Goal: Navigation & Orientation: Go to known website

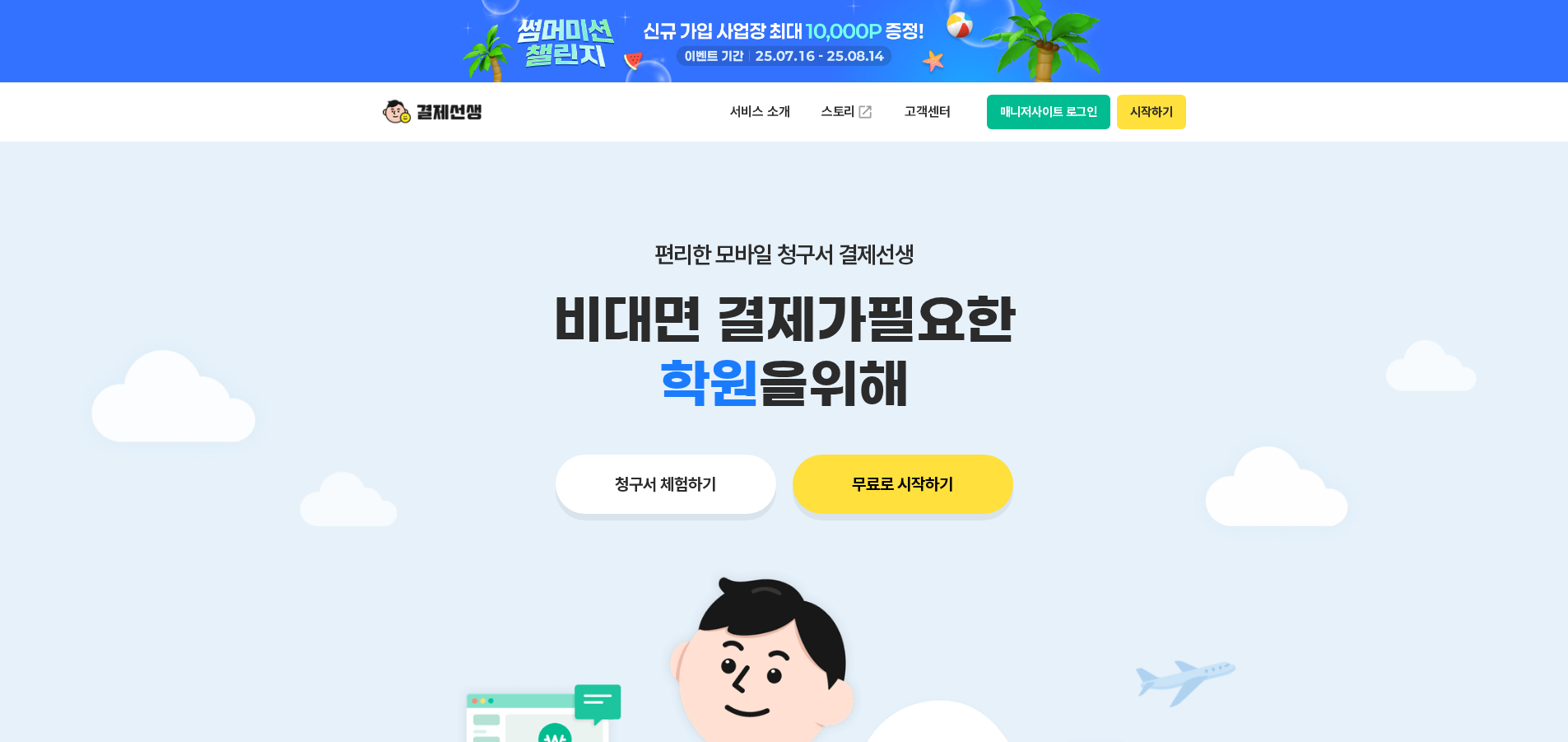
click at [1050, 116] on button "매니저사이트 로그인" at bounding box center [1049, 112] width 124 height 34
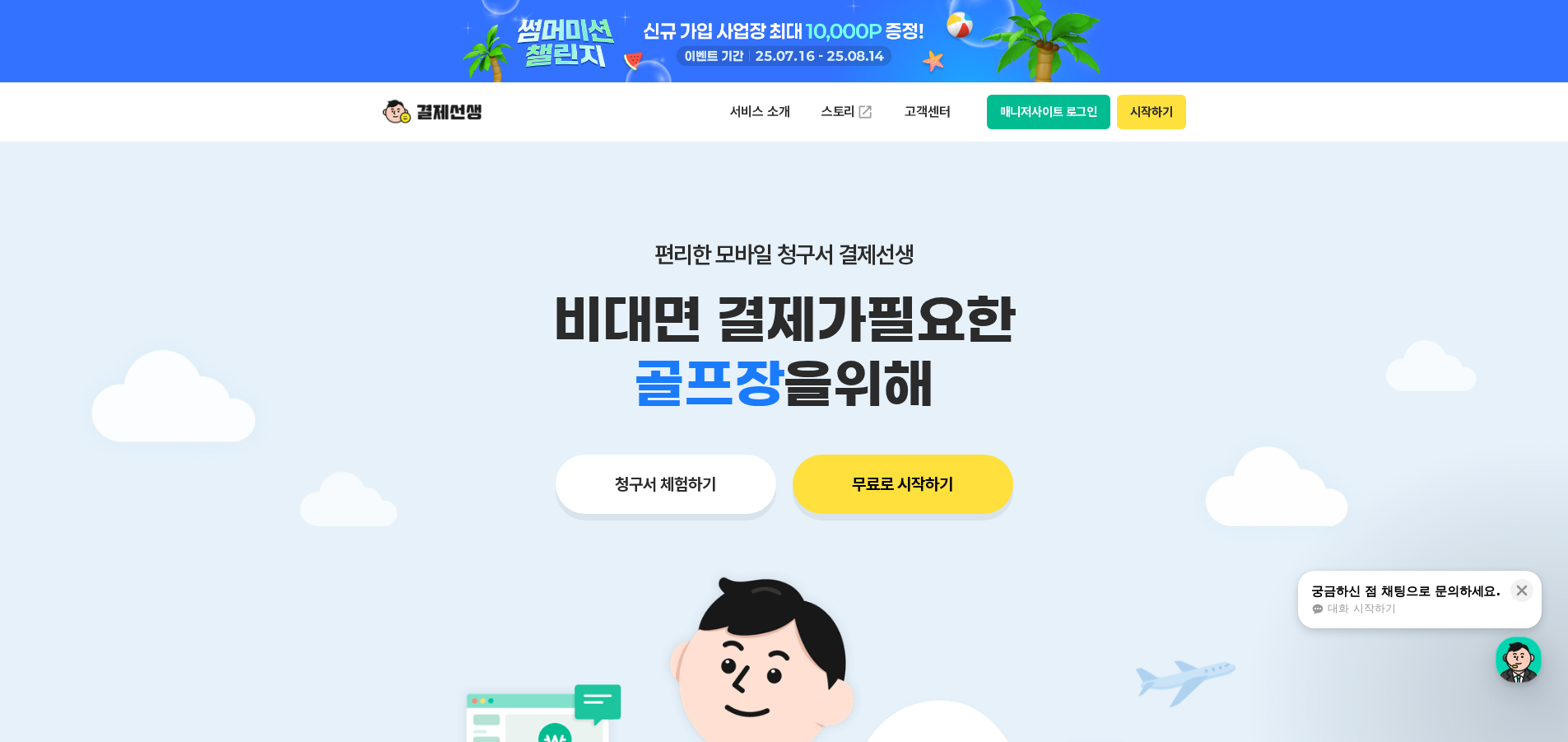
click at [1014, 113] on button "매니저사이트 로그인" at bounding box center [1049, 112] width 124 height 34
click at [1063, 122] on button "매니저사이트 로그인" at bounding box center [1049, 112] width 124 height 34
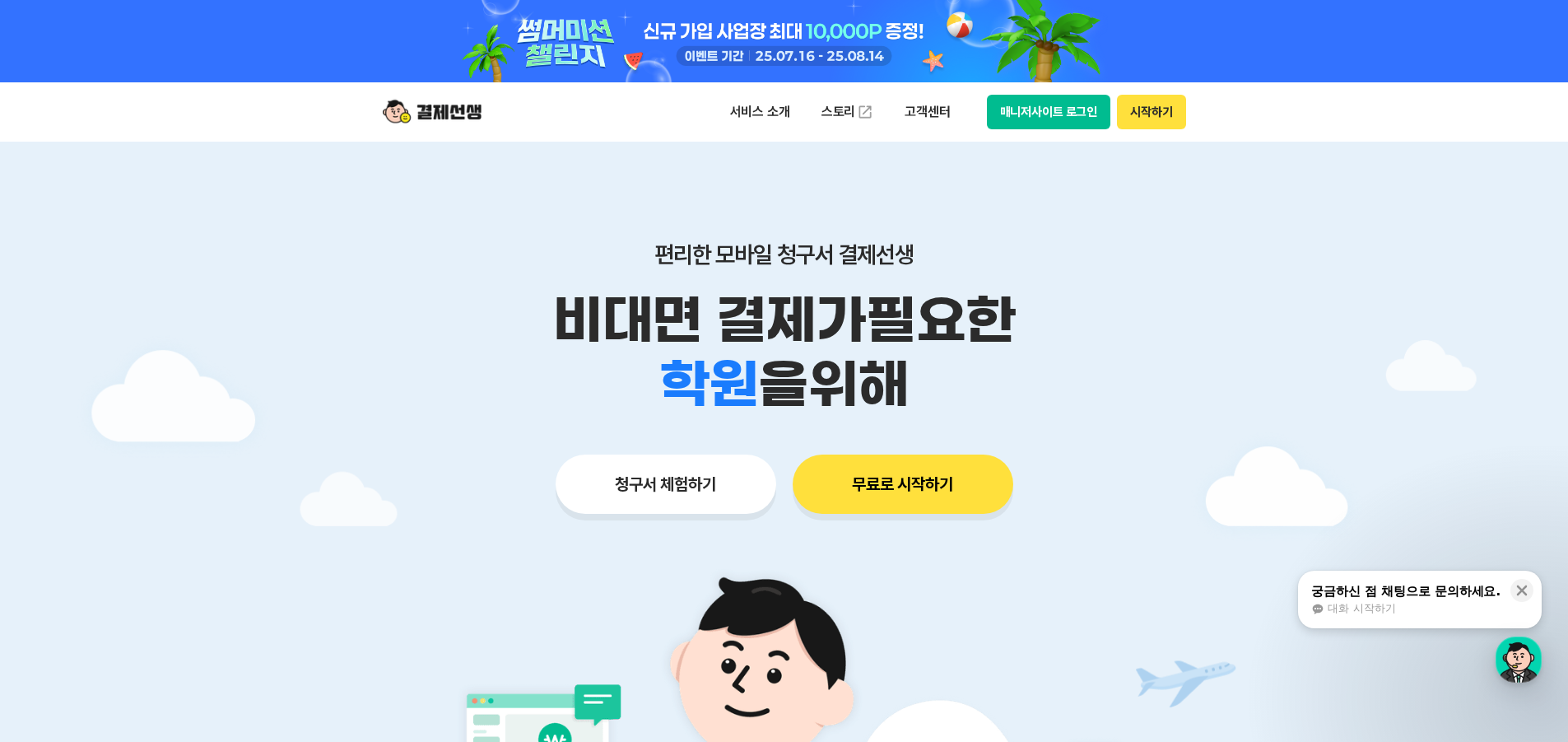
click at [1054, 120] on button "매니저사이트 로그인" at bounding box center [1049, 112] width 124 height 34
click at [1036, 104] on button "매니저사이트 로그인" at bounding box center [1049, 112] width 124 height 34
